Goal: Information Seeking & Learning: Learn about a topic

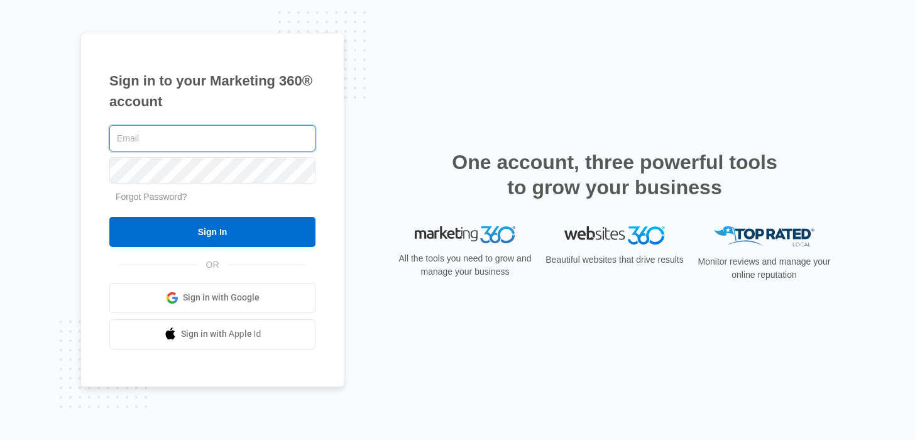
type input "[PERSON_NAME][EMAIL_ADDRESS][PERSON_NAME][DOMAIN_NAME]"
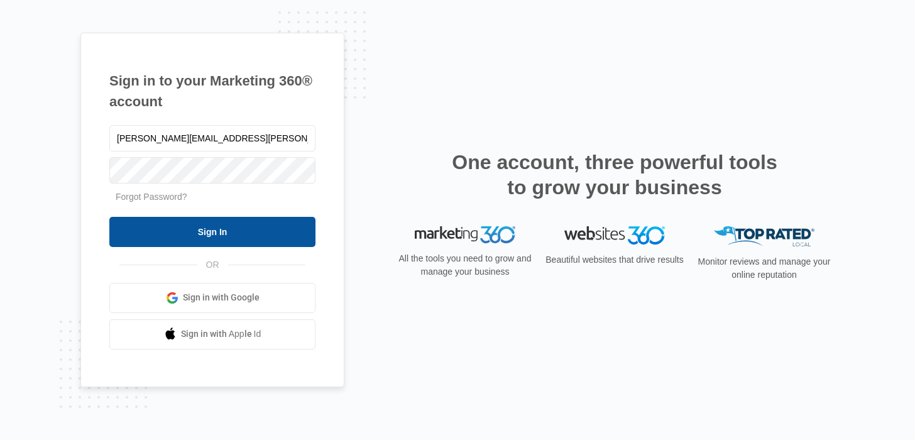
click at [186, 238] on input "Sign In" at bounding box center [212, 232] width 206 height 30
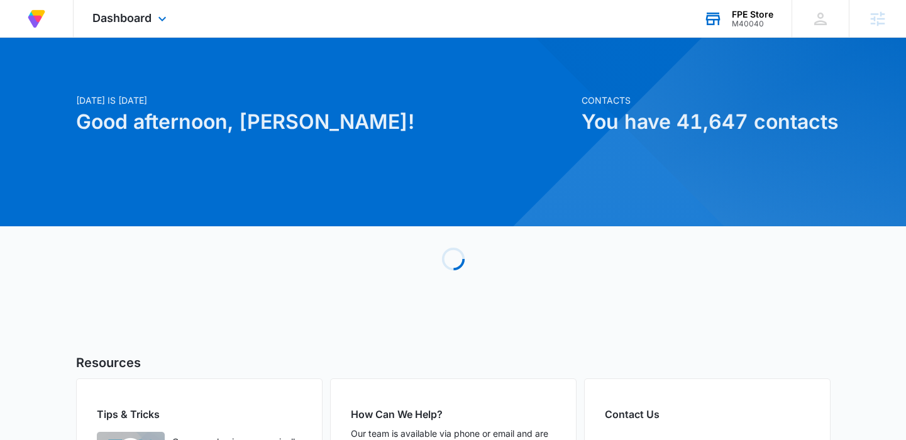
click at [746, 11] on div "FPE Store" at bounding box center [752, 14] width 41 height 10
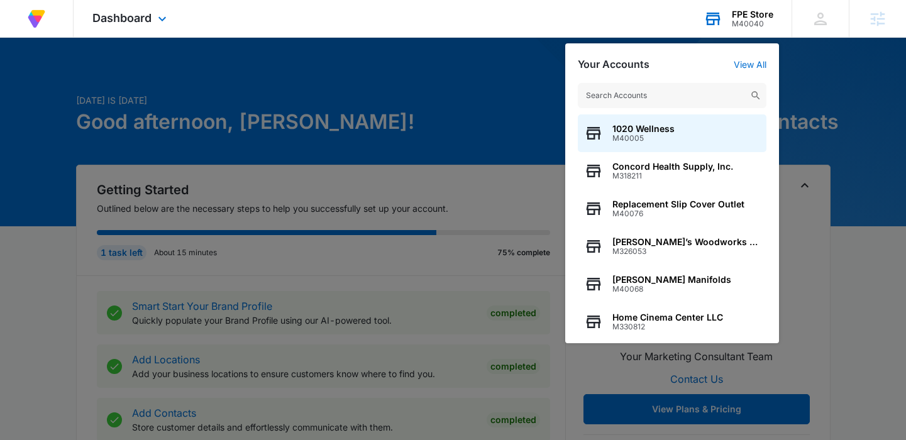
click at [678, 88] on input "text" at bounding box center [672, 95] width 189 height 25
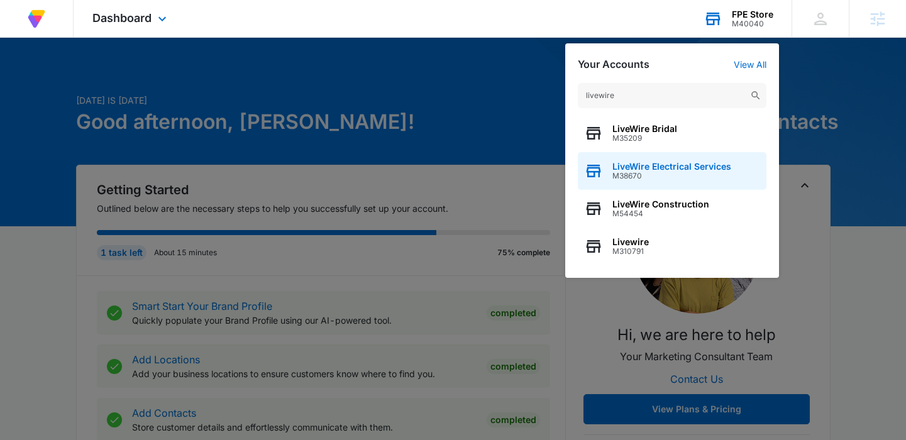
type input "livewire"
click at [690, 162] on span "LiveWire Electrical Services" at bounding box center [671, 167] width 119 height 10
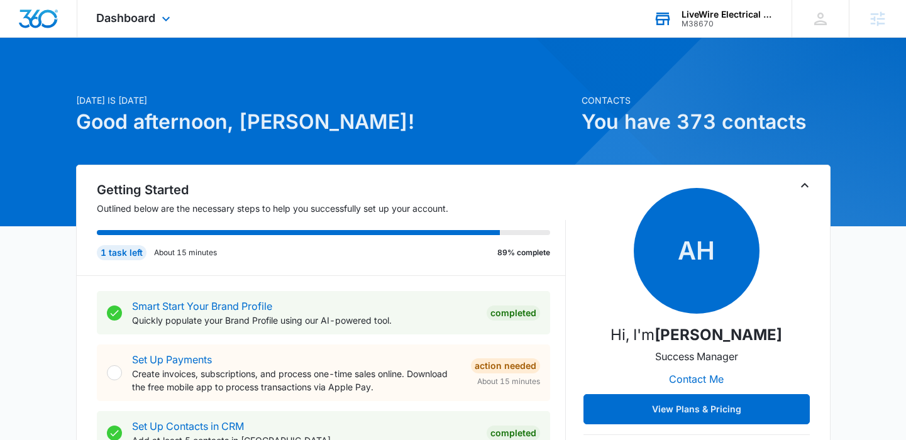
scroll to position [4, 0]
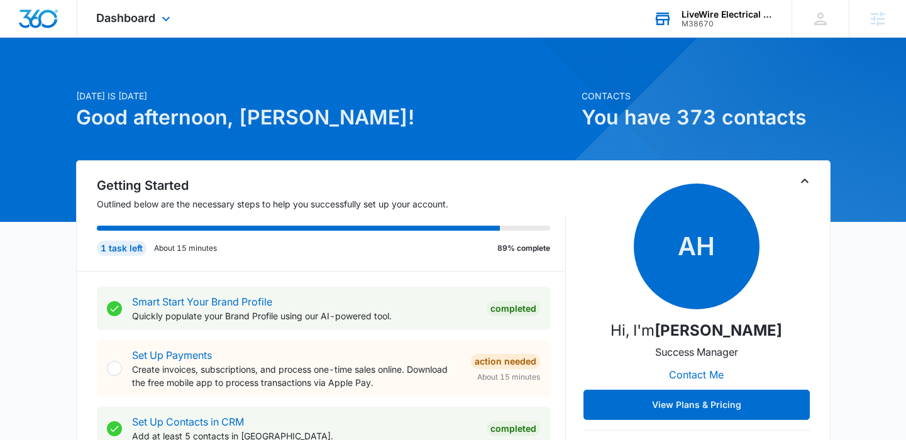
click at [130, 26] on div "Dashboard Apps Reputation Websites Forms CRM Email Social Shop Content Ads Inte…" at bounding box center [134, 18] width 115 height 37
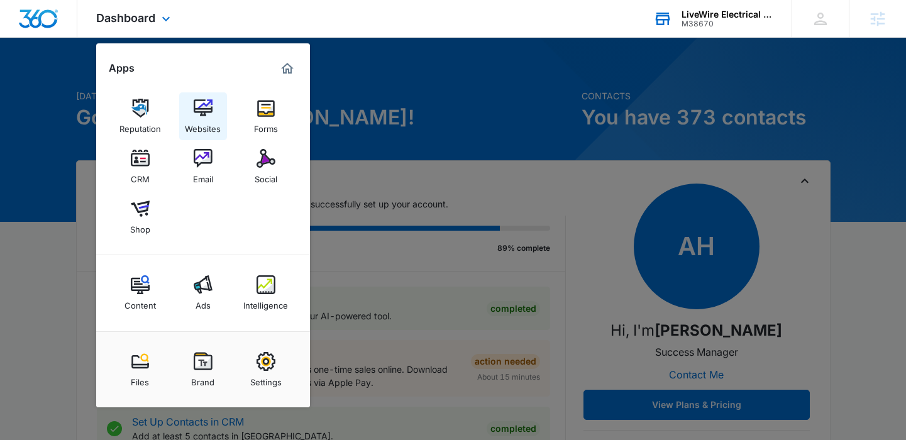
click at [206, 121] on div "Websites" at bounding box center [203, 126] width 36 height 16
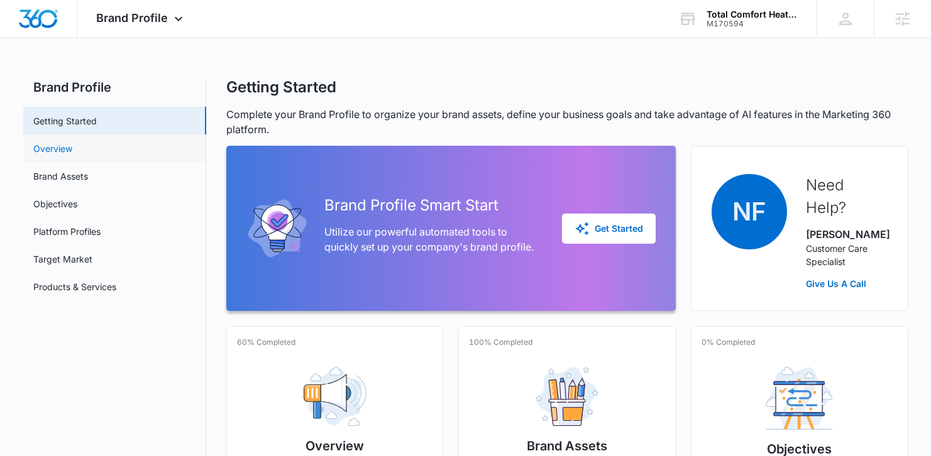
click at [72, 143] on link "Overview" at bounding box center [52, 148] width 39 height 13
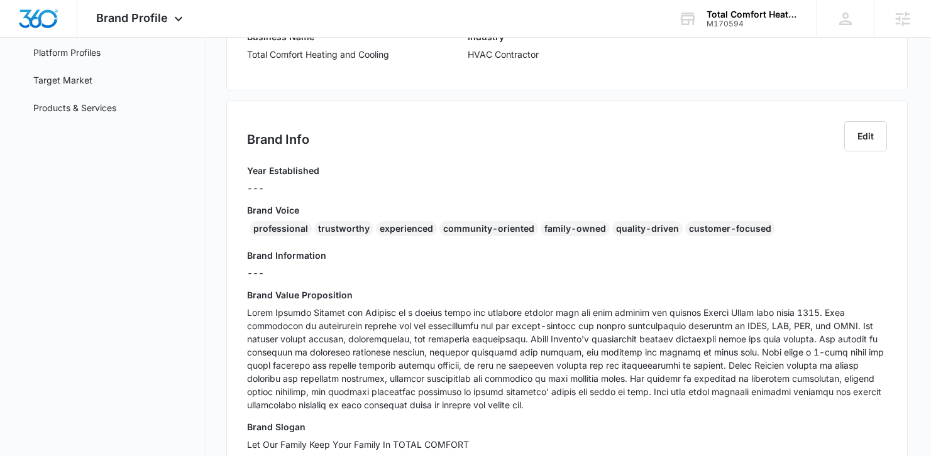
scroll to position [168, 0]
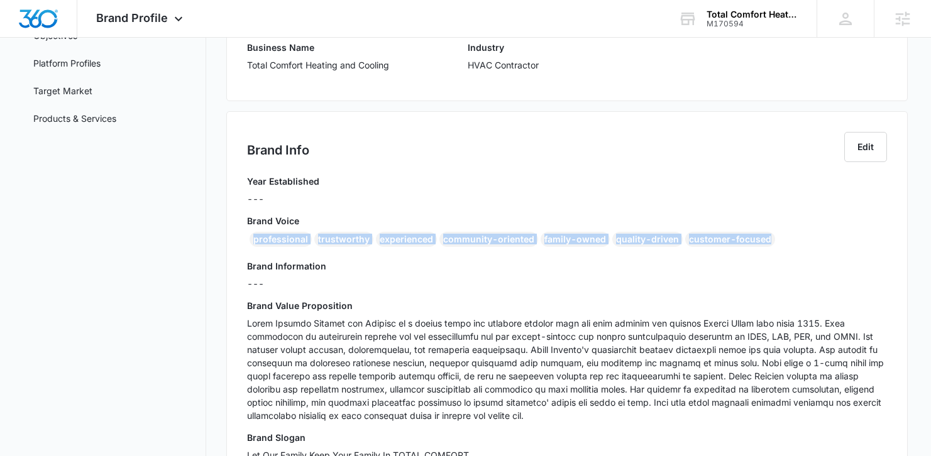
drag, startPoint x: 779, startPoint y: 243, endPoint x: 233, endPoint y: 240, distance: 546.3
click at [233, 240] on div "Brand Info Edit Year Established --- Brand Voice professional trustworthy exper…" at bounding box center [566, 301] width 681 height 380
copy div "professional trustworthy experienced community-oriented family-owned quality-dr…"
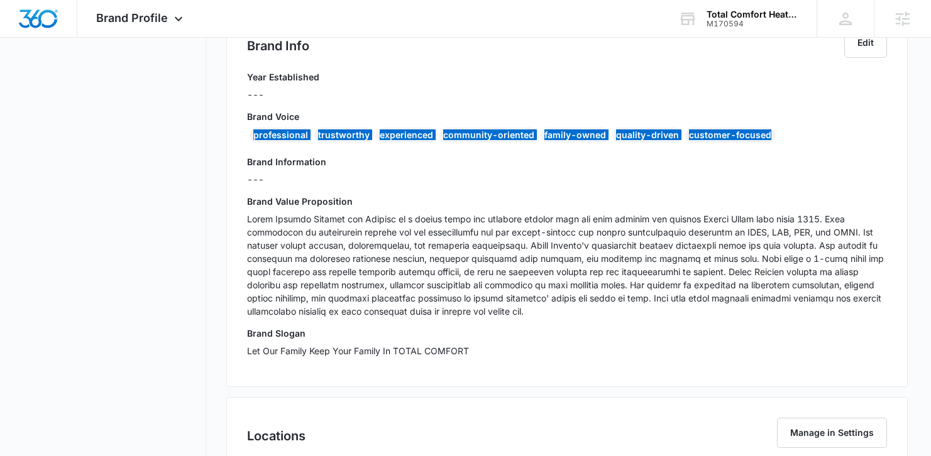
scroll to position [262, 0]
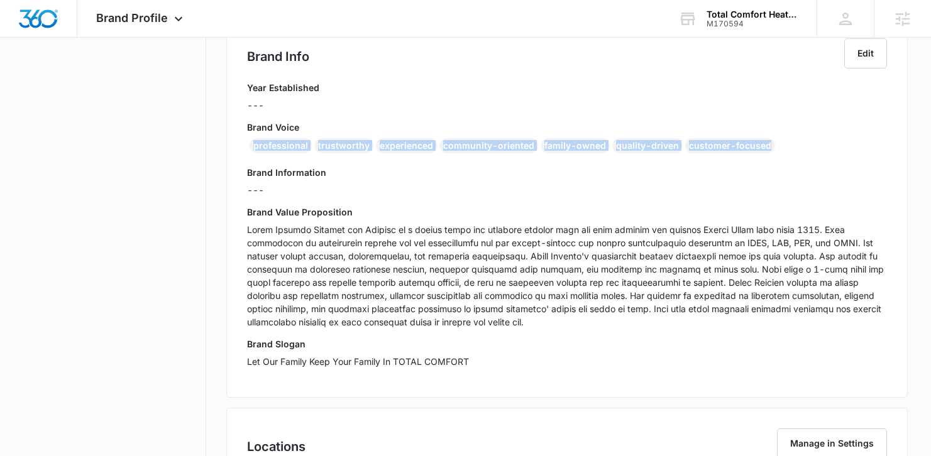
click at [631, 238] on p at bounding box center [567, 276] width 640 height 106
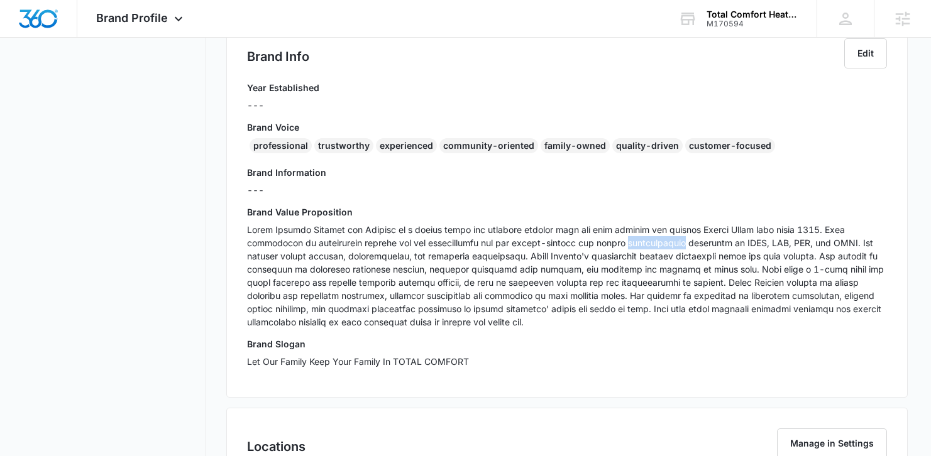
drag, startPoint x: 35, startPoint y: 65, endPoint x: 631, endPoint y: 237, distance: 620.2
click at [631, 237] on p at bounding box center [567, 276] width 640 height 106
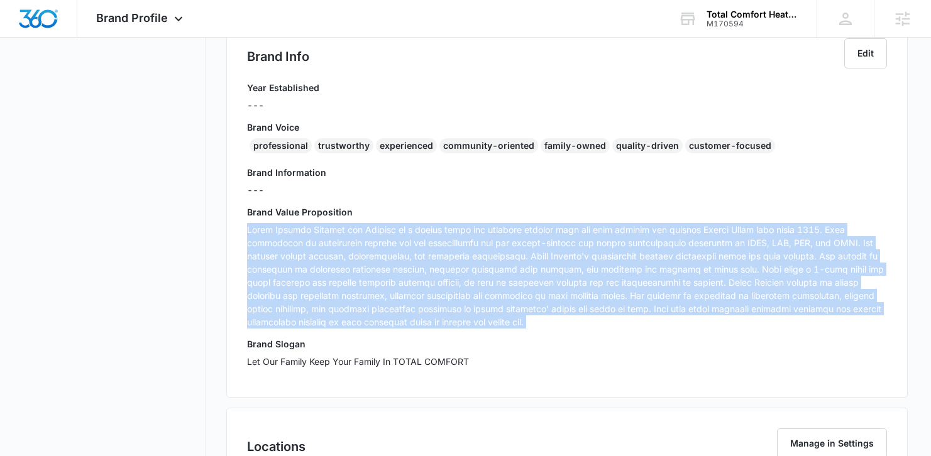
click at [631, 237] on p at bounding box center [567, 276] width 640 height 106
copy p "Total Comfort Heating and Cooling is a family owned and operated company that h…"
click at [344, 361] on p "Let Our Family Keep Your Family In TOTAL COMFORT" at bounding box center [567, 361] width 640 height 13
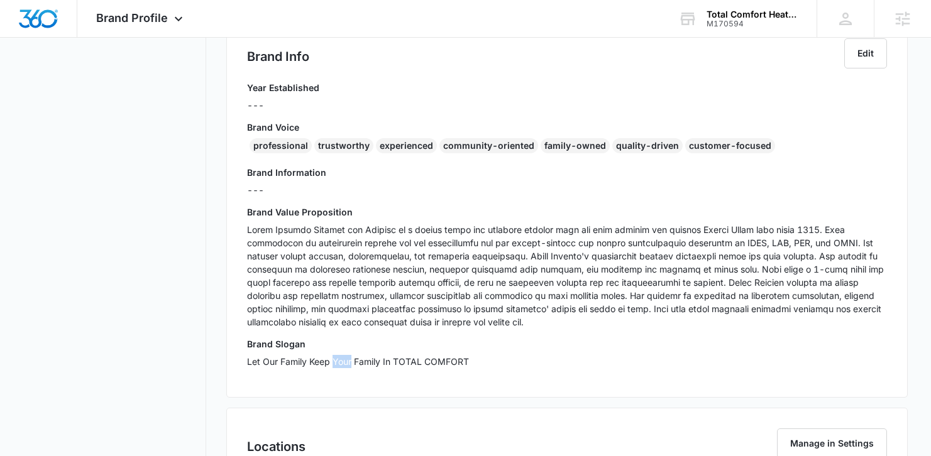
drag, startPoint x: 332, startPoint y: 159, endPoint x: 345, endPoint y: 361, distance: 202.9
click at [345, 361] on p "Let Our Family Keep Your Family In TOTAL COMFORT" at bounding box center [567, 361] width 640 height 13
click at [334, 360] on p "Let Our Family Keep Your Family In TOTAL COMFORT" at bounding box center [567, 361] width 640 height 13
drag, startPoint x: 466, startPoint y: 364, endPoint x: 246, endPoint y: 364, distance: 220.7
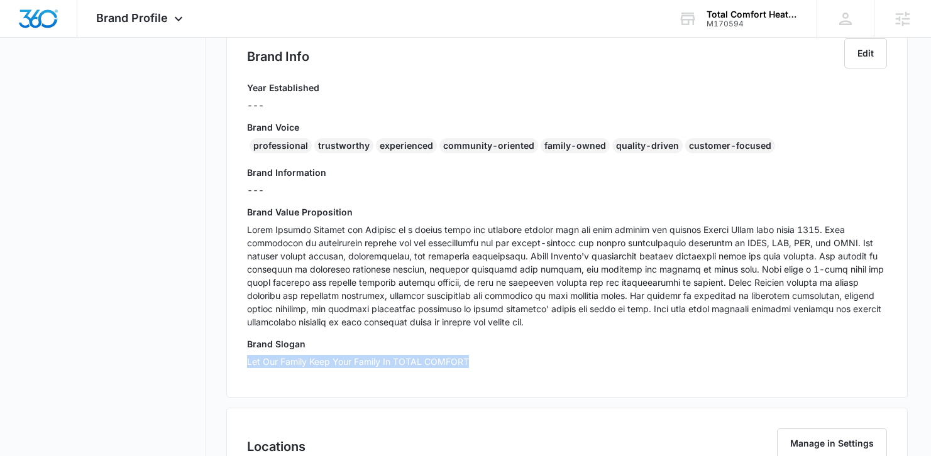
click at [246, 364] on div "Brand Info Edit Year Established --- Brand Voice professional trustworthy exper…" at bounding box center [566, 208] width 681 height 380
copy p "Let Our Family Keep Your Family In TOTAL COMFORT"
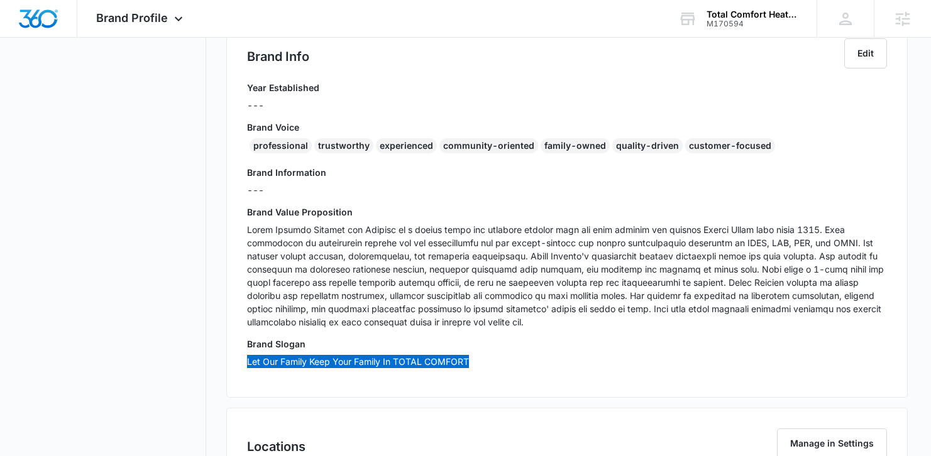
scroll to position [0, 0]
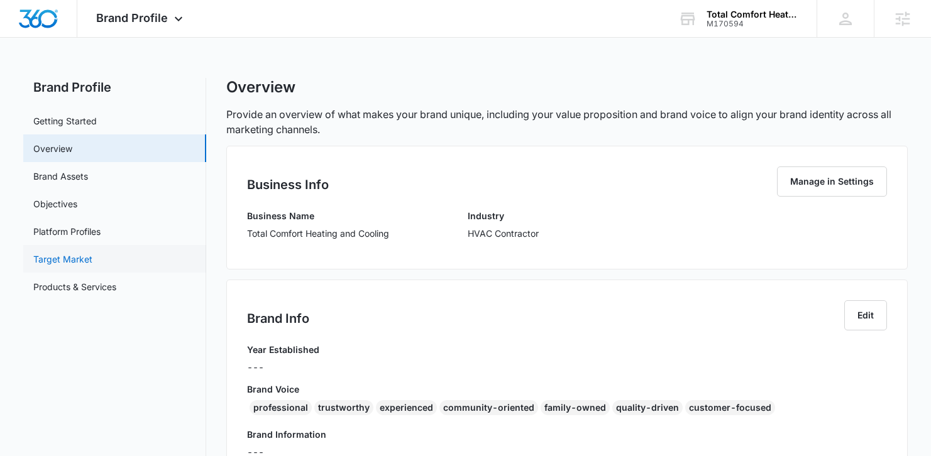
click at [86, 260] on link "Target Market" at bounding box center [62, 259] width 59 height 13
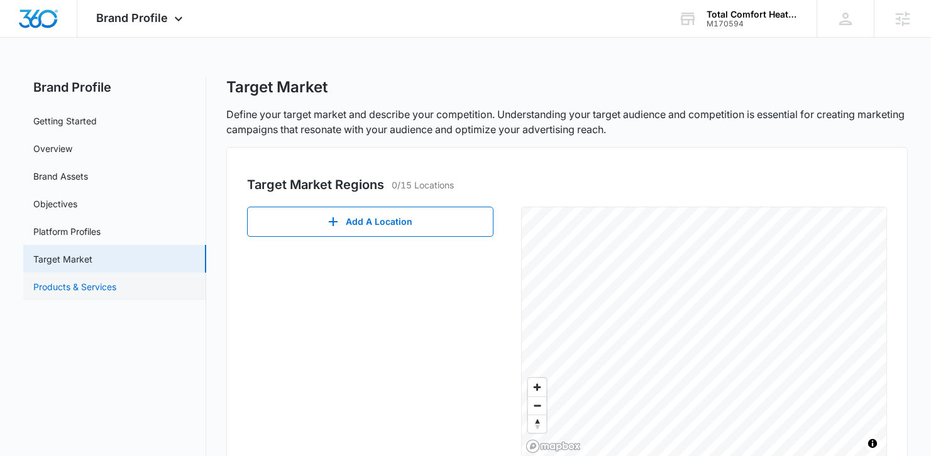
click at [72, 287] on link "Products & Services" at bounding box center [74, 286] width 83 height 13
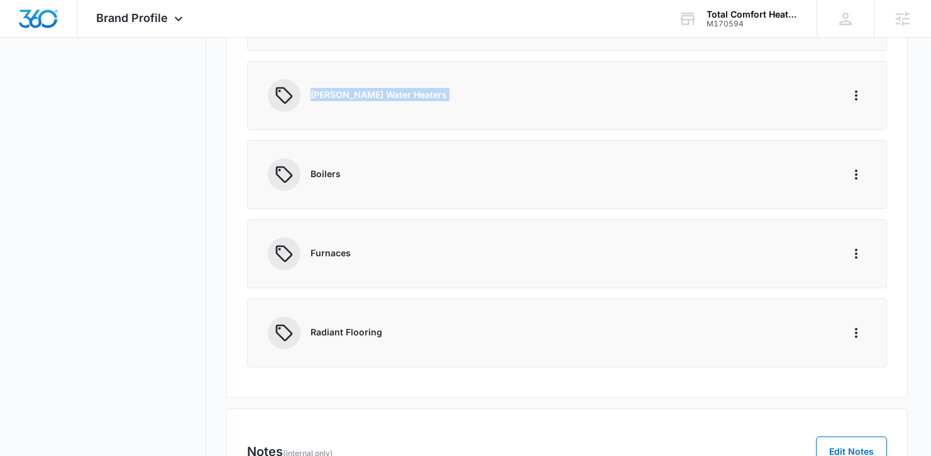
scroll to position [2885, 0]
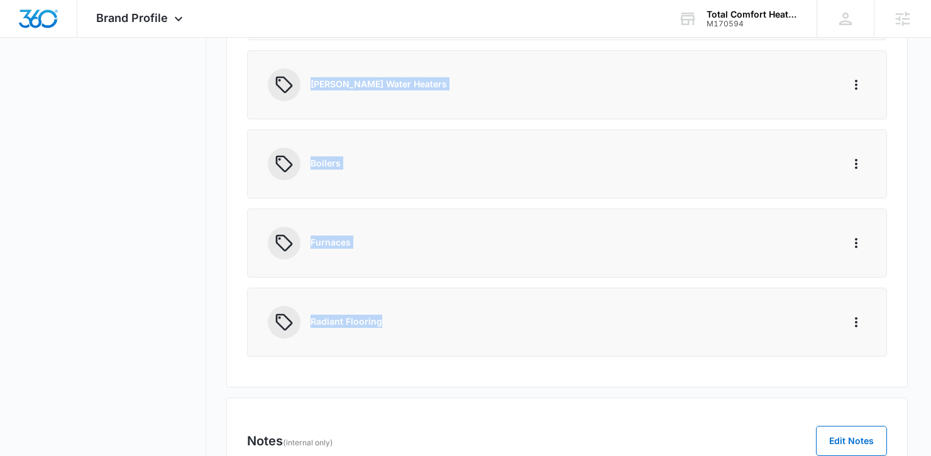
drag, startPoint x: 312, startPoint y: 86, endPoint x: 732, endPoint y: 347, distance: 494.9
copy div "Heating Need a furnace or boiler repair in the ? Don't wait until your home is …"
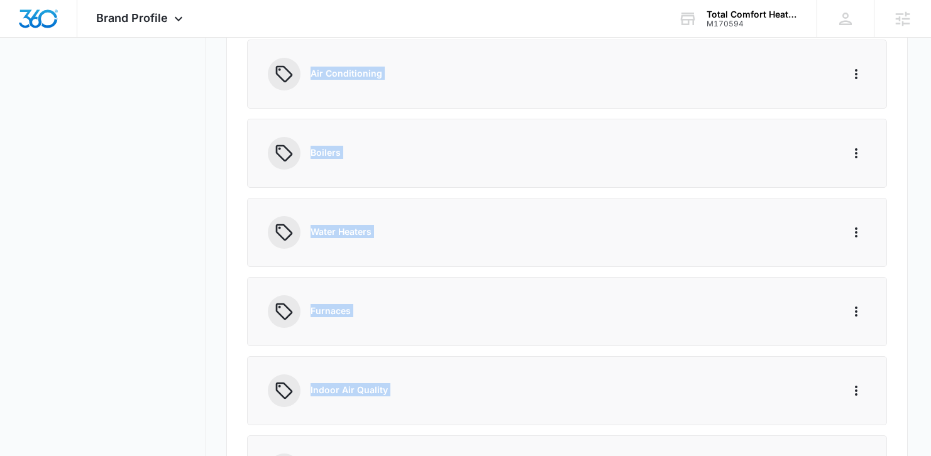
scroll to position [0, 0]
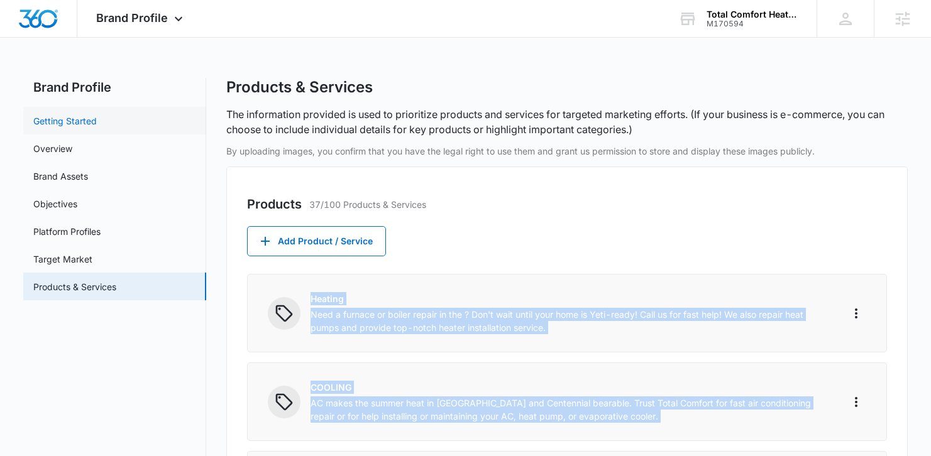
click at [94, 123] on link "Getting Started" at bounding box center [64, 120] width 63 height 13
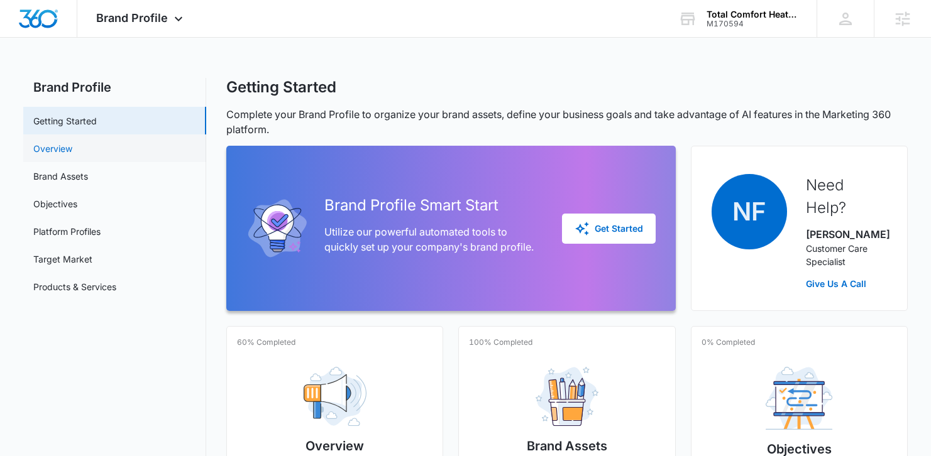
click at [66, 153] on link "Overview" at bounding box center [52, 148] width 39 height 13
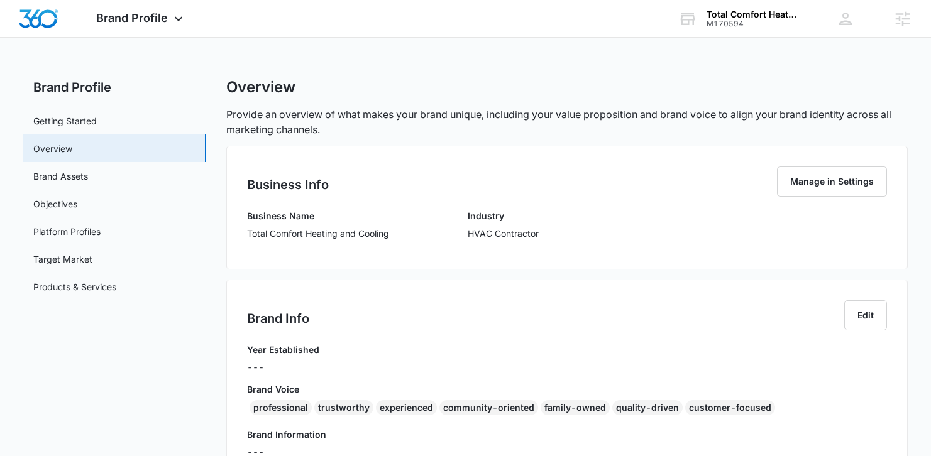
click at [278, 232] on p "Total Comfort Heating and Cooling" at bounding box center [318, 233] width 142 height 13
copy p "Total Comfort Heating and Cooling"
